Goal: Transaction & Acquisition: Purchase product/service

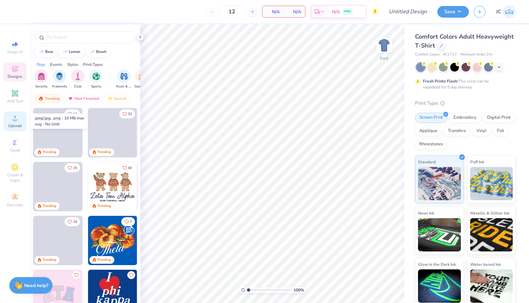
click at [17, 119] on icon at bounding box center [15, 118] width 5 height 5
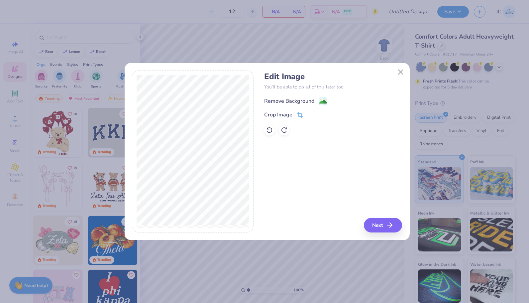
click at [308, 99] on div "Remove Background" at bounding box center [289, 101] width 50 height 8
click at [394, 223] on icon "button" at bounding box center [392, 225] width 8 height 8
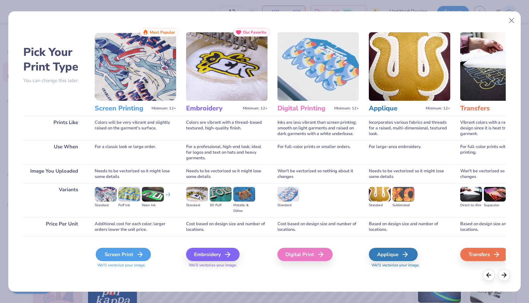
click at [130, 253] on div "Screen Print" at bounding box center [123, 253] width 55 height 13
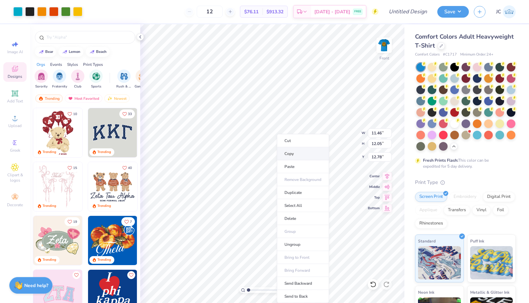
click at [303, 151] on li "Copy" at bounding box center [303, 153] width 52 height 13
click at [387, 40] on img at bounding box center [384, 45] width 27 height 27
click at [302, 236] on li "Ungroup" at bounding box center [307, 232] width 52 height 13
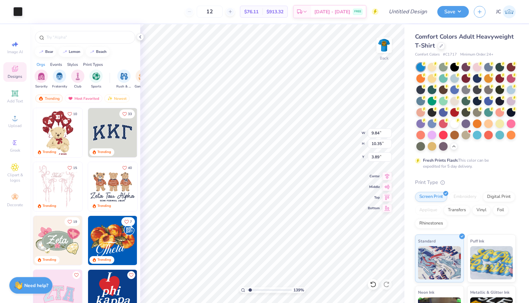
type input "1.39281534013506"
type input "11.13"
type input "1.39281534013506"
type input "14.13"
type input "1.39281534013506"
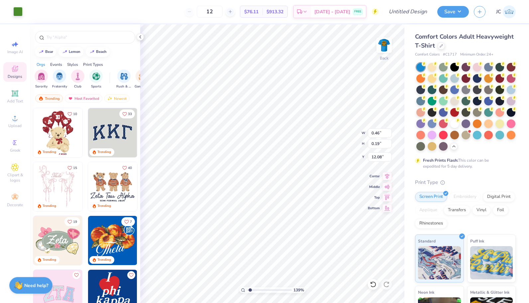
type input "14.05"
type input "1.39281534013506"
type input "0.60"
type input "0.73"
type input "12.24"
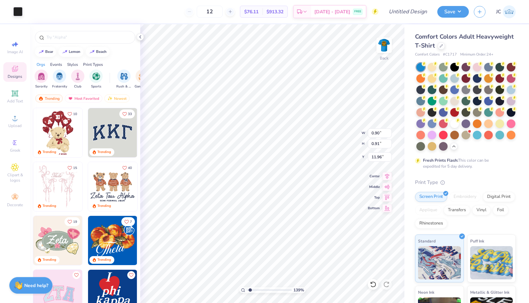
type input "1.39281534013506"
type input "3.8035367641894"
type input "4.26"
type input "3.8035367641894"
type input "4.11"
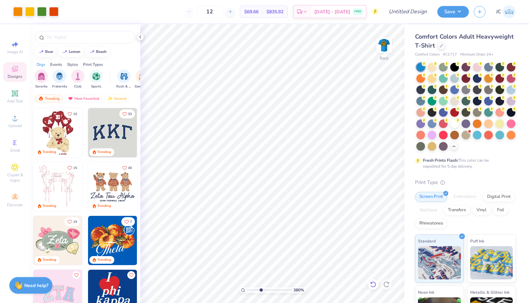
click at [373, 283] on icon at bounding box center [373, 284] width 7 height 7
click at [371, 285] on icon at bounding box center [373, 284] width 7 height 7
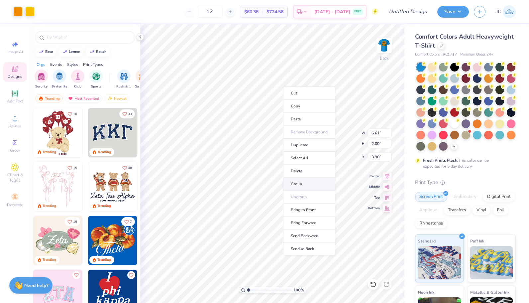
click at [305, 181] on li "Group" at bounding box center [309, 183] width 52 height 13
type input "2.23"
click at [254, 289] on input "range" at bounding box center [269, 290] width 45 height 6
type input "5.23"
type input "1.76"
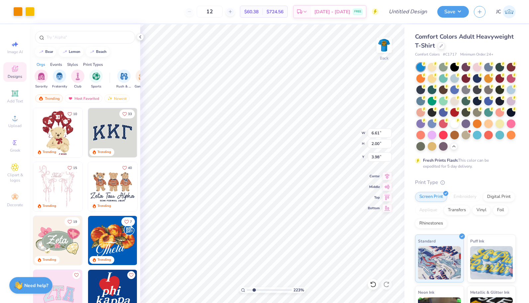
type input "8.15"
click at [321, 228] on li "Group" at bounding box center [327, 231] width 52 height 13
click at [254, 290] on input "range" at bounding box center [269, 290] width 45 height 6
type input "1.5751918352956"
type input "6.61"
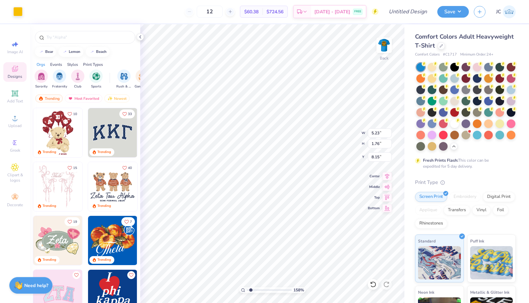
type input "2.00"
type input "3.98"
type input "1.5751918352956"
type input "3.61"
type input "1.09"
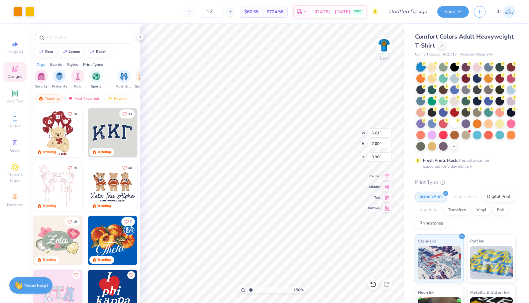
type input "4.88"
type input "1.5751918352956"
